Goal: Information Seeking & Learning: Learn about a topic

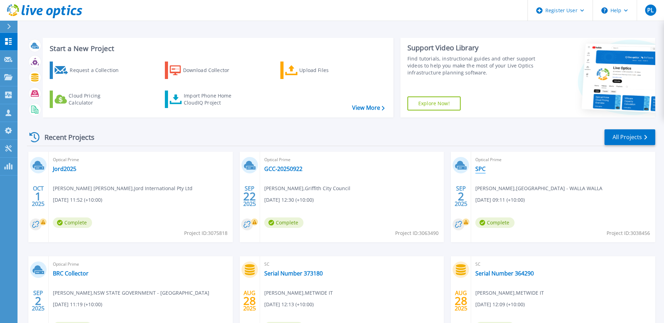
click at [482, 169] on link "SPC" at bounding box center [480, 169] width 10 height 7
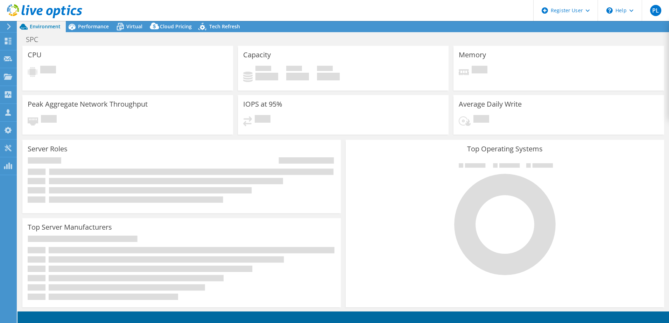
select select "Australia"
select select "AUD"
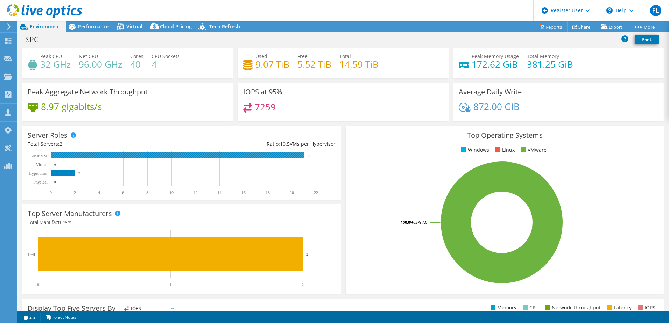
scroll to position [4, 0]
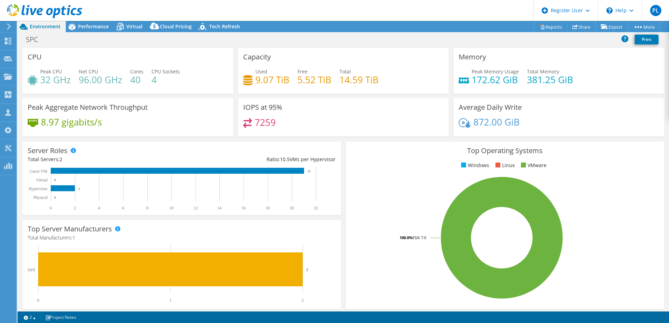
select select "Australia"
select select "AUD"
click at [101, 28] on span "Performance" at bounding box center [93, 26] width 31 height 7
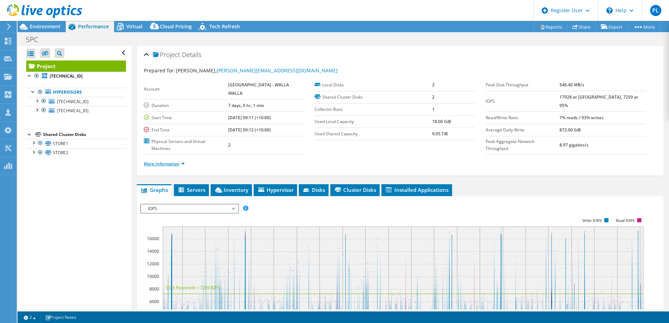
click at [165, 161] on link "More Information" at bounding box center [164, 164] width 41 height 6
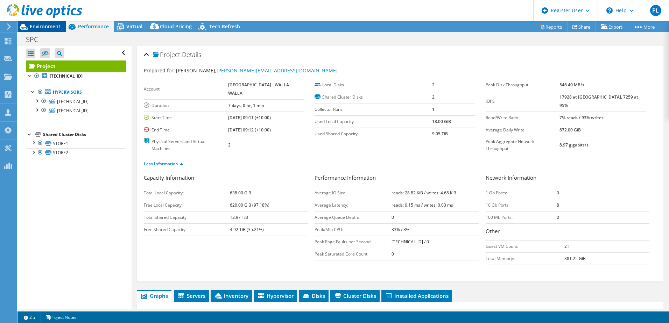
click at [40, 25] on span "Environment" at bounding box center [45, 26] width 31 height 7
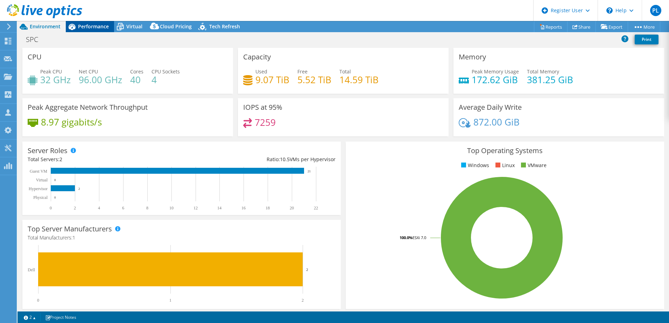
click at [97, 26] on span "Performance" at bounding box center [93, 26] width 31 height 7
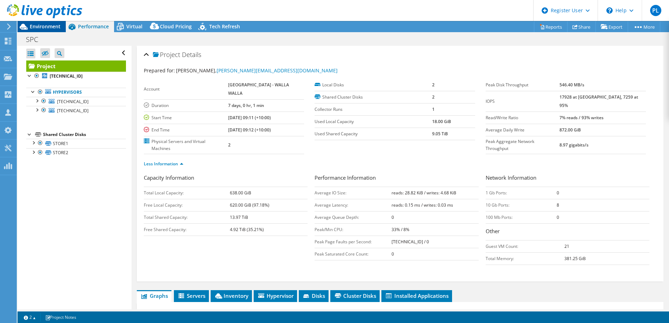
click at [29, 26] on icon at bounding box center [24, 27] width 12 height 12
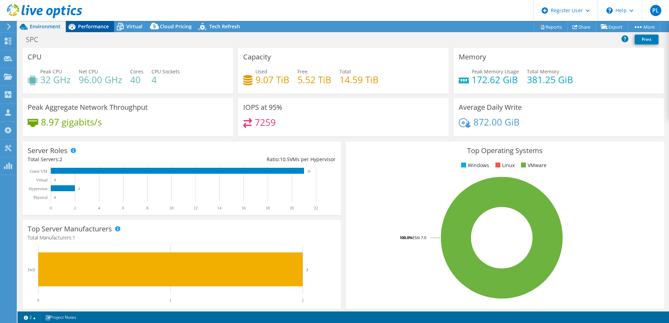
click at [96, 27] on span "Performance" at bounding box center [93, 26] width 31 height 7
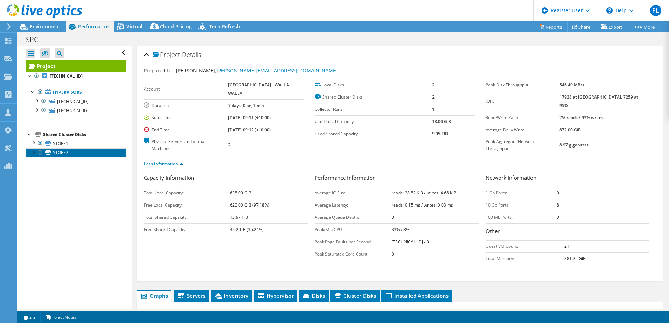
click at [56, 153] on link "STORE2" at bounding box center [76, 152] width 100 height 9
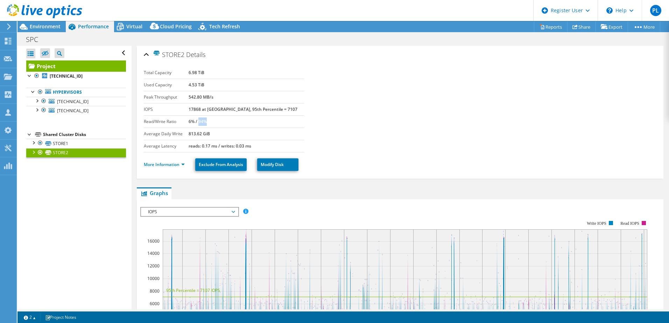
drag, startPoint x: 210, startPoint y: 123, endPoint x: 217, endPoint y: 123, distance: 7.0
click at [207, 123] on b "6% / 94%" at bounding box center [198, 122] width 18 height 6
click at [66, 74] on b "[TECHNICAL_ID]" at bounding box center [66, 76] width 33 height 6
